Goal: Information Seeking & Learning: Learn about a topic

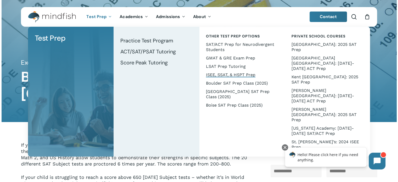
click at [212, 76] on span "ISEE, SSAT, & HSPT Prep" at bounding box center [230, 74] width 49 height 5
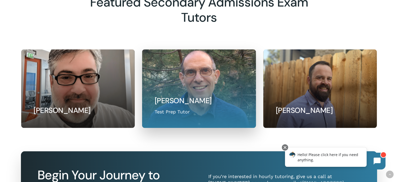
scroll to position [738, 0]
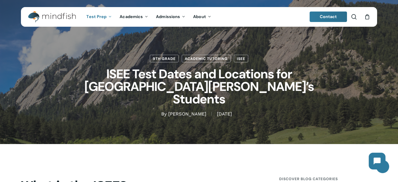
click at [106, 16] on span "Test Prep" at bounding box center [96, 16] width 20 height 5
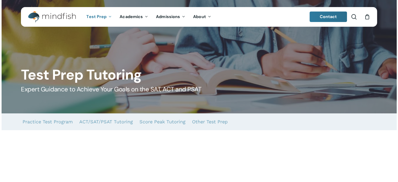
click at [110, 16] on icon "Main Menu" at bounding box center [109, 16] width 2 height 4
